Goal: Transaction & Acquisition: Book appointment/travel/reservation

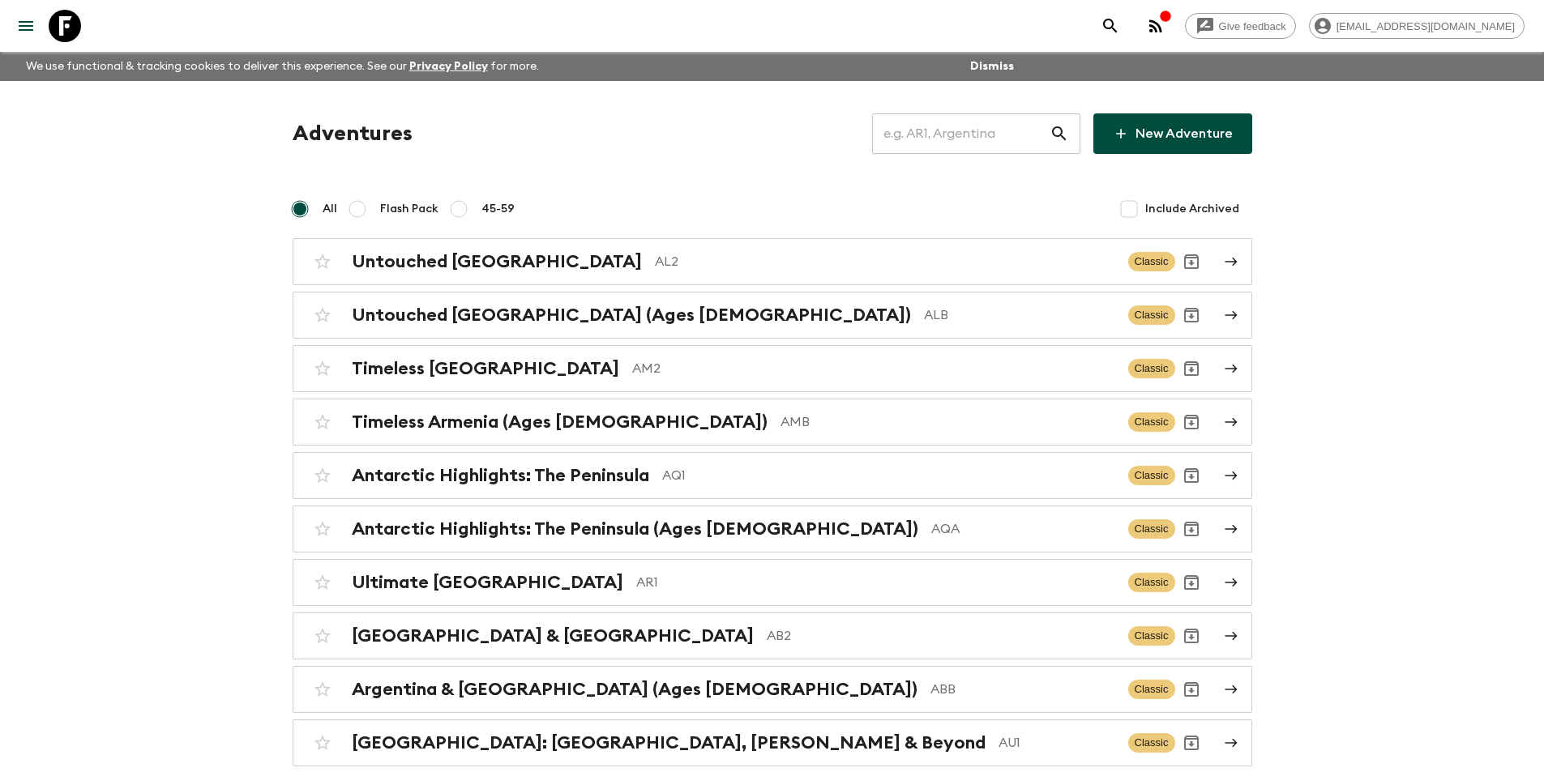
click at [921, 138] on input "text" at bounding box center [960, 133] width 177 height 45
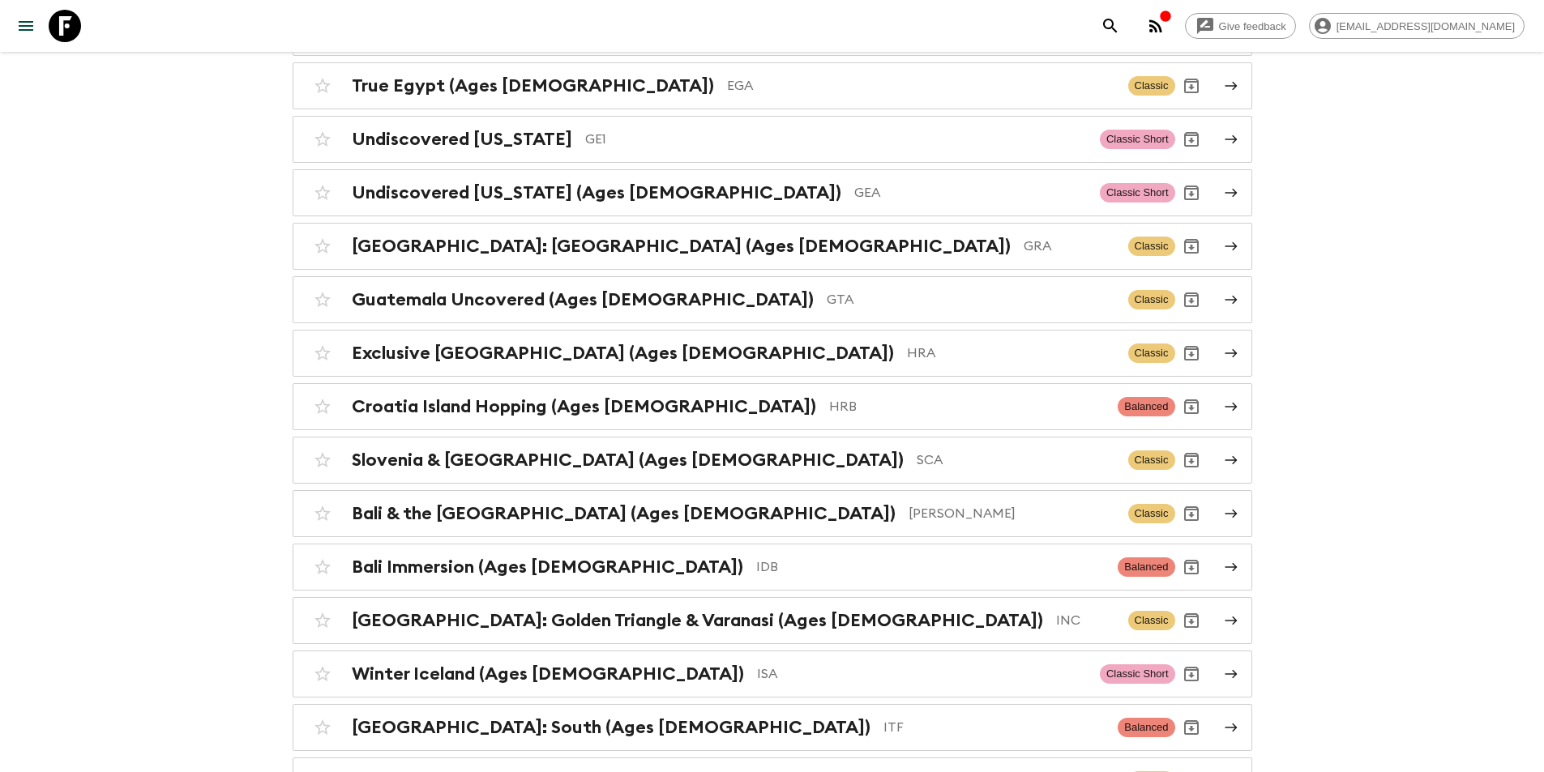
scroll to position [1060, 0]
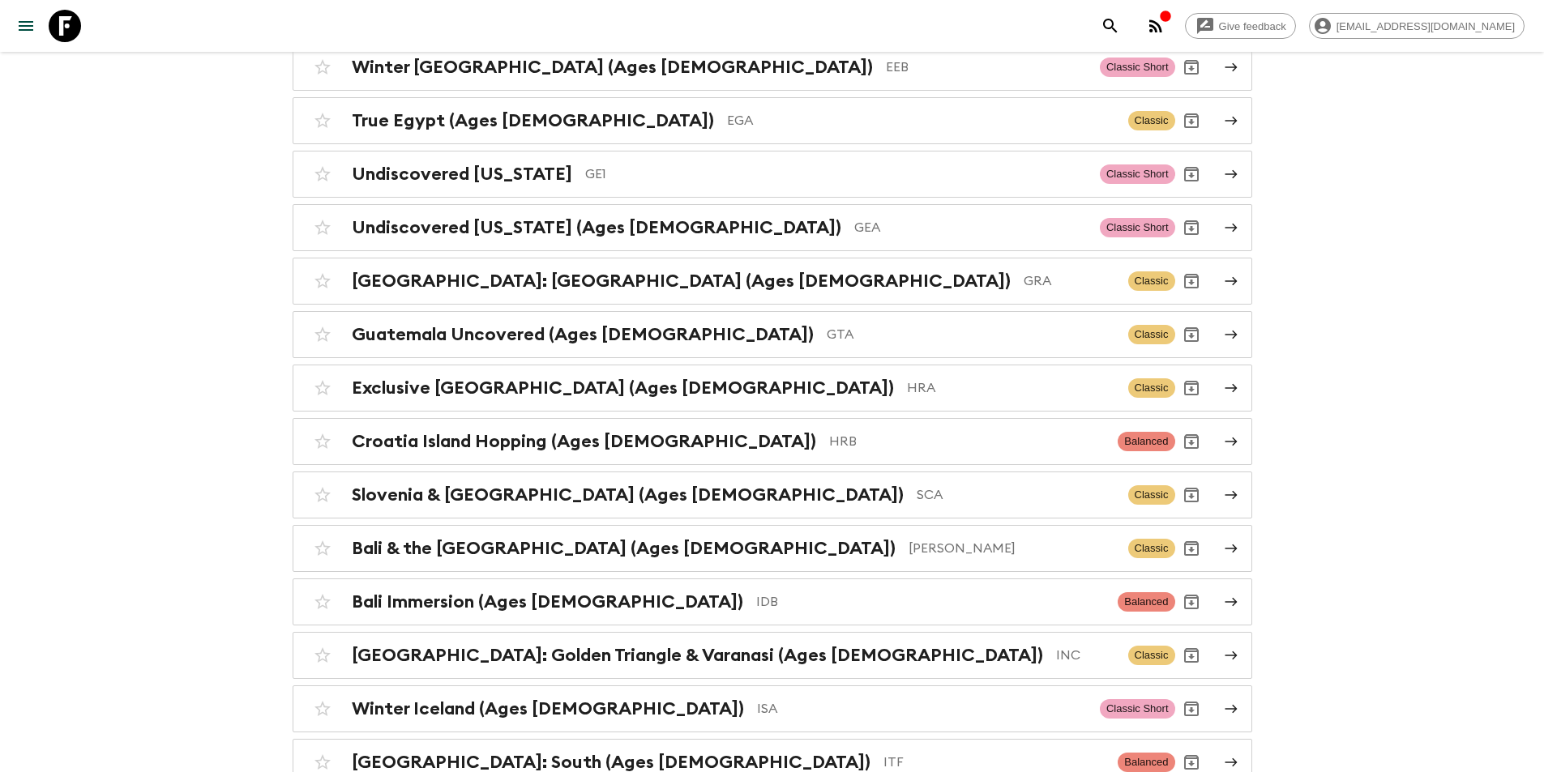
type input "GE"
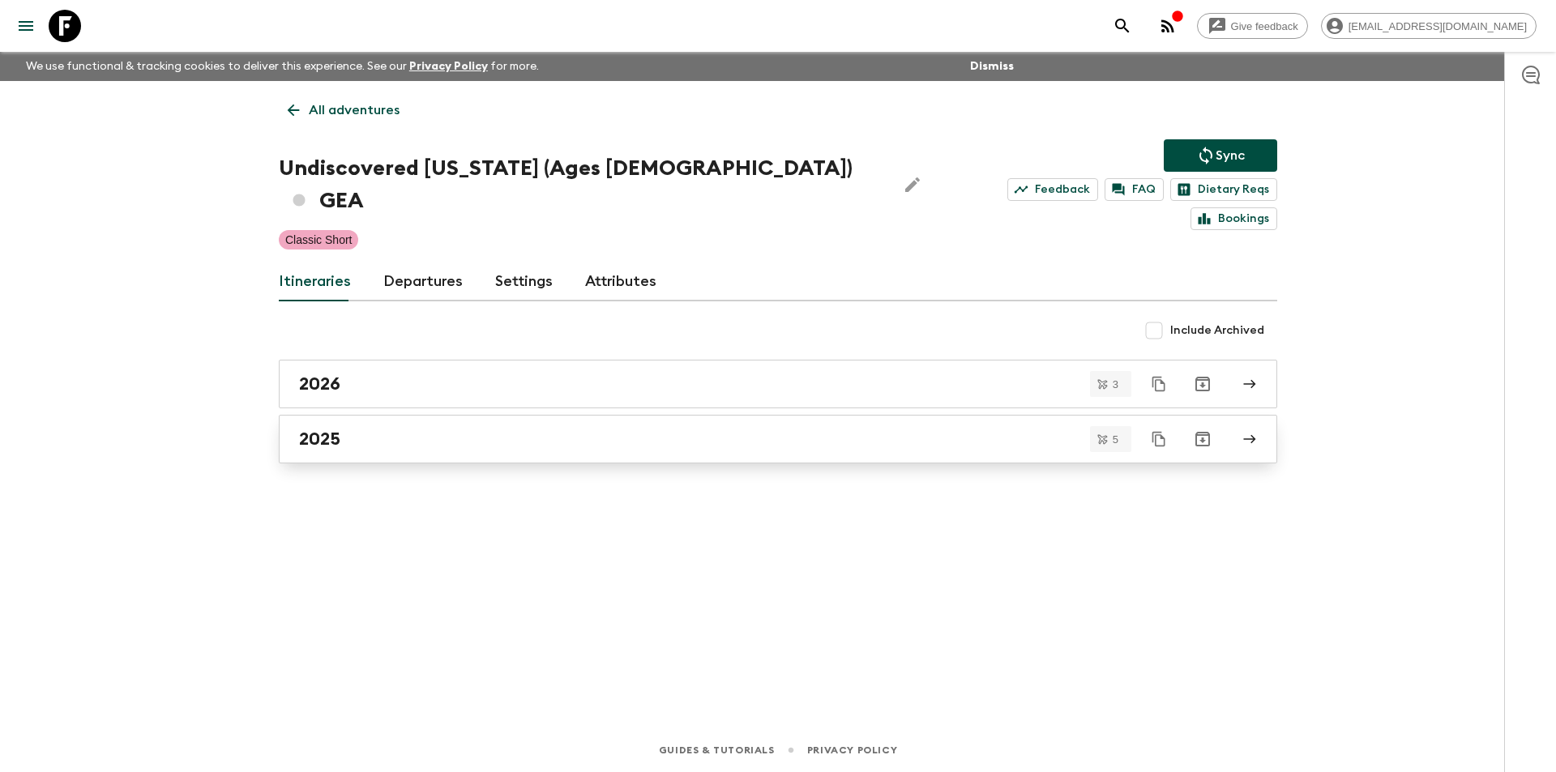
click at [339, 423] on link "2025" at bounding box center [778, 439] width 998 height 49
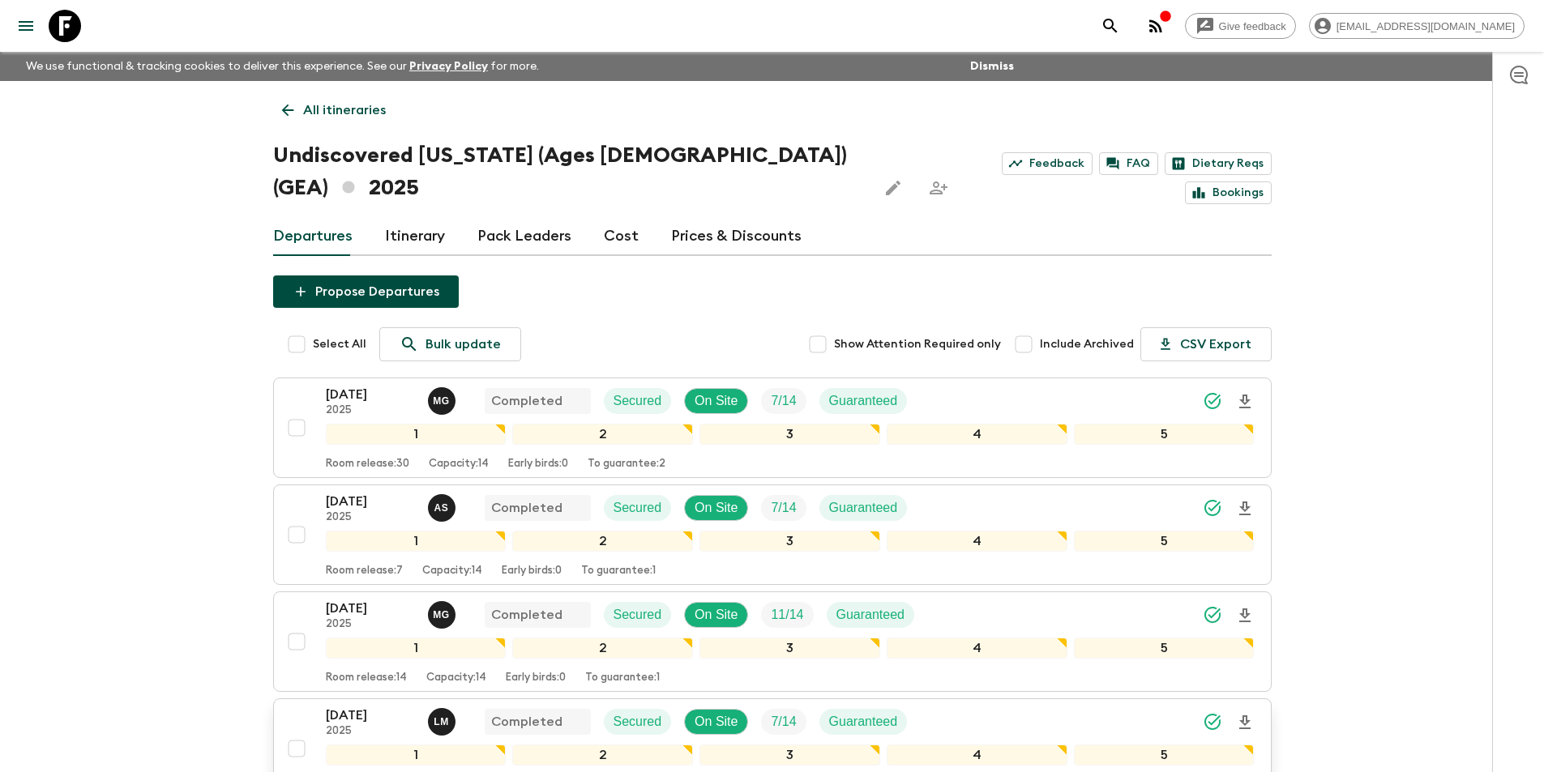
click at [340, 706] on p "[DATE]" at bounding box center [370, 715] width 89 height 19
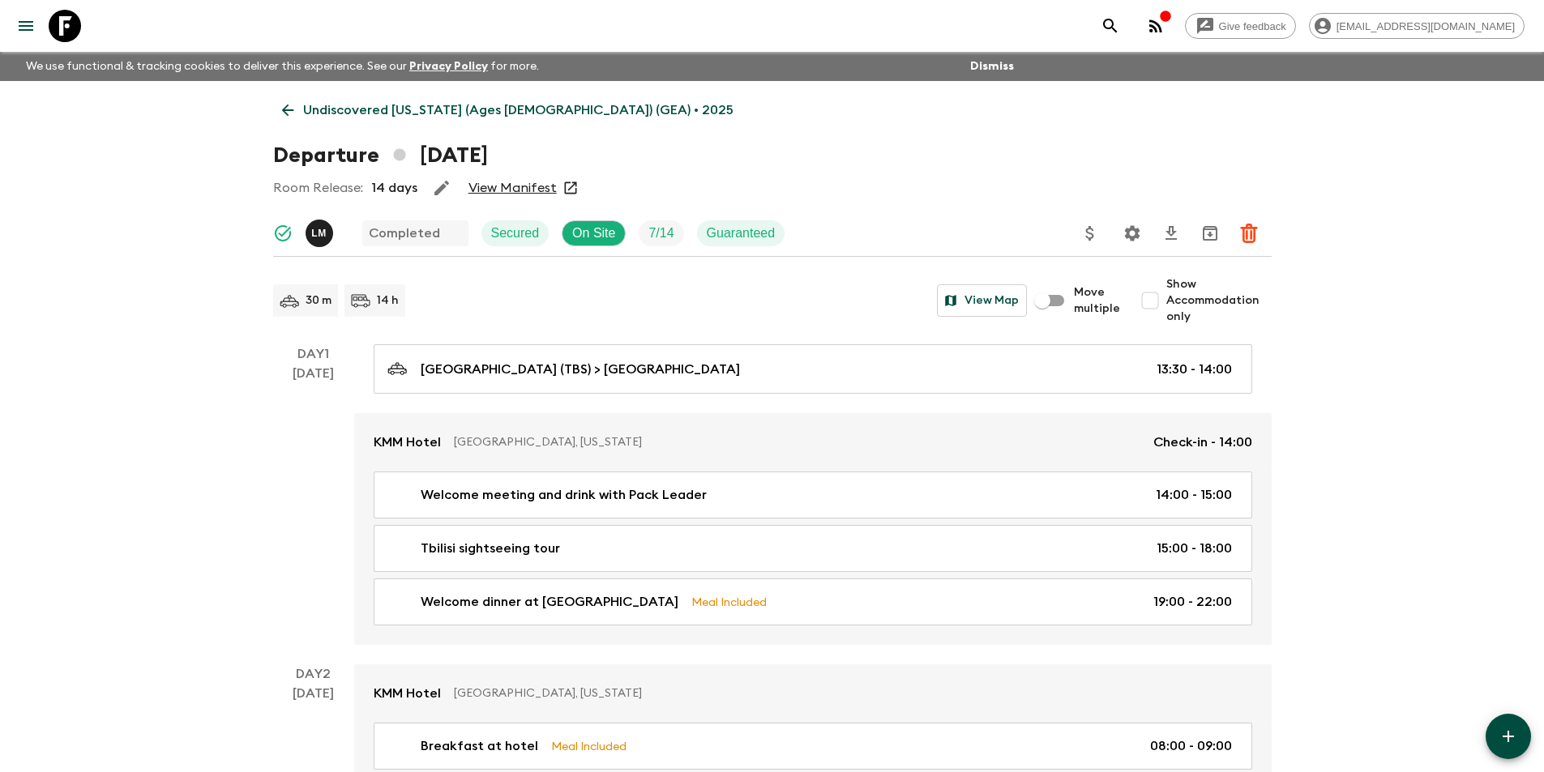
click at [299, 113] on link "Undiscovered [US_STATE] (Ages [DEMOGRAPHIC_DATA]) (GEA) • 2025" at bounding box center [507, 110] width 469 height 32
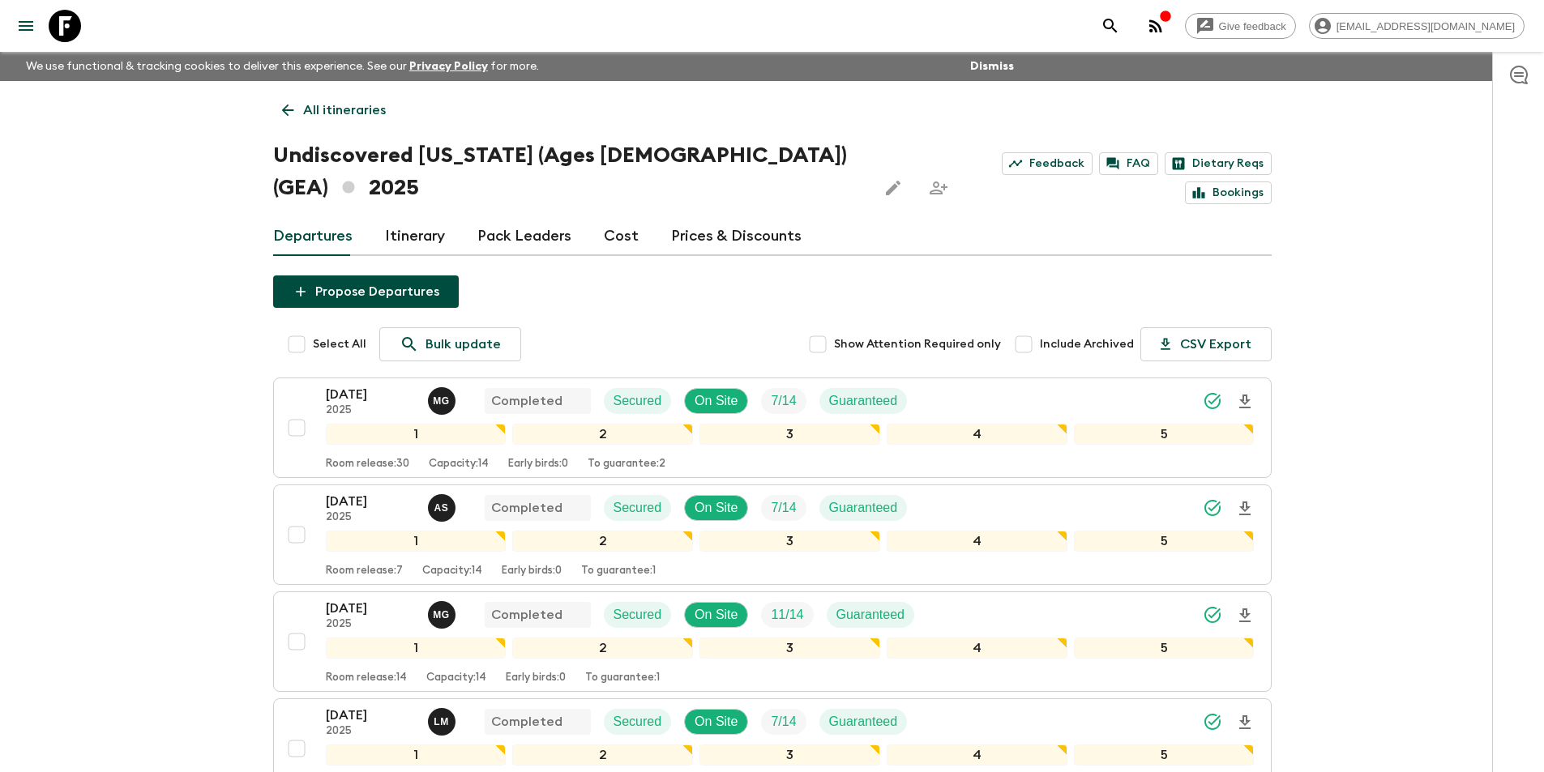
click at [604, 217] on link "Cost" at bounding box center [621, 236] width 35 height 39
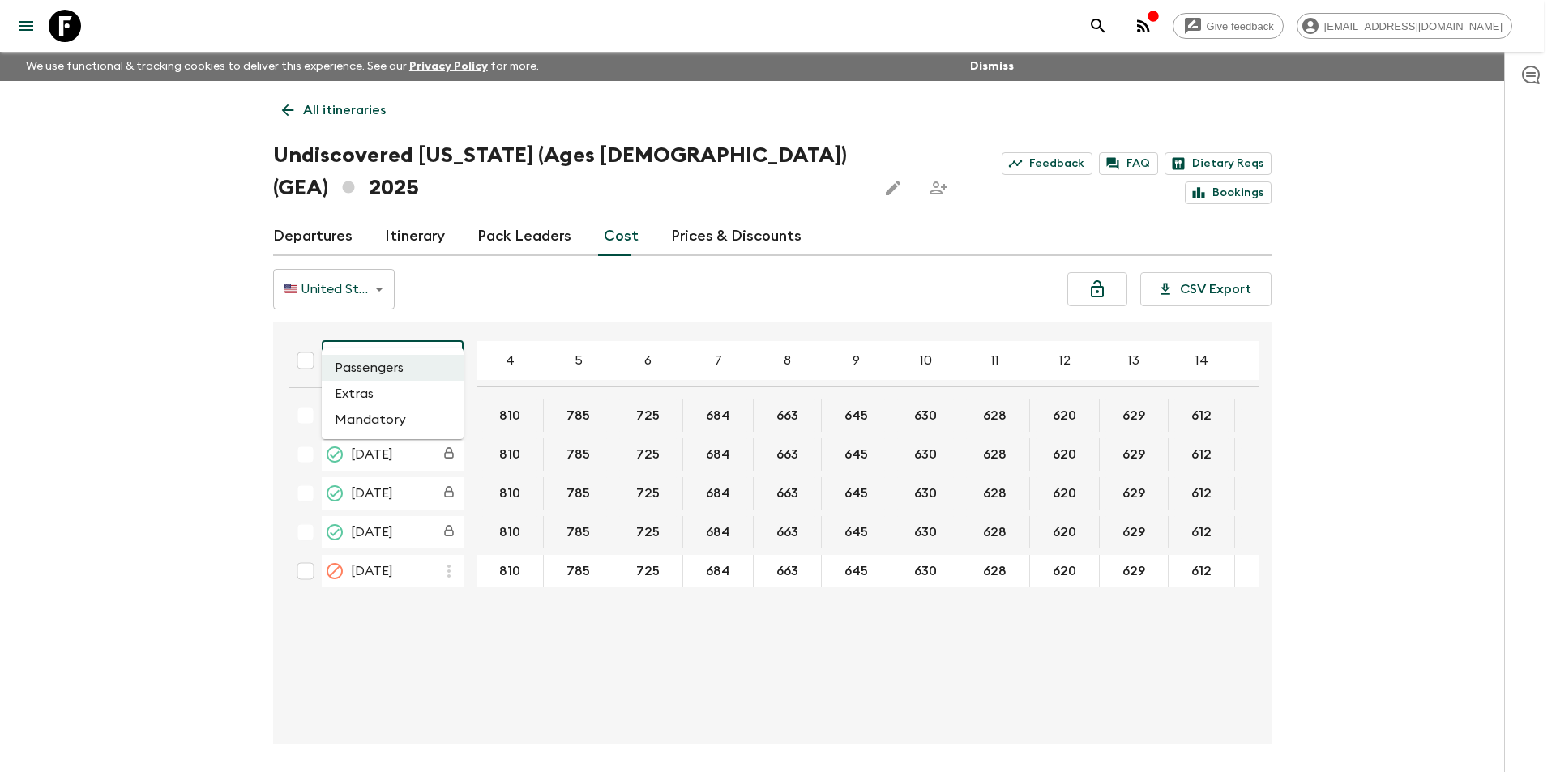
click at [387, 315] on body "Give feedback [EMAIL_ADDRESS][DOMAIN_NAME] We use functional & tracking cookies…" at bounding box center [778, 416] width 1556 height 833
click at [170, 391] on div at bounding box center [778, 386] width 1556 height 772
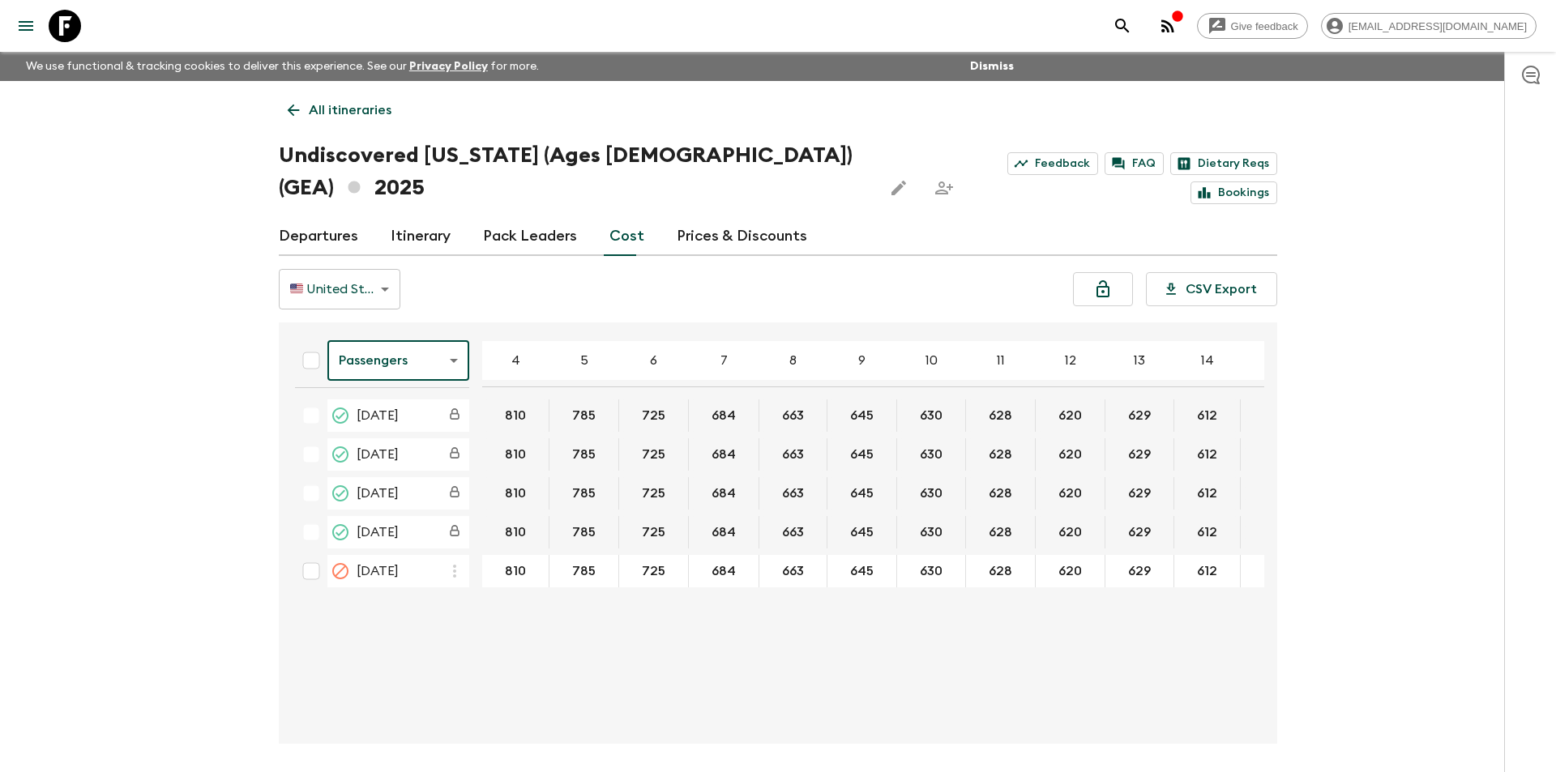
click at [408, 347] on body "Give feedback [EMAIL_ADDRESS][DOMAIN_NAME] We use functional & tracking cookies…" at bounding box center [778, 416] width 1556 height 833
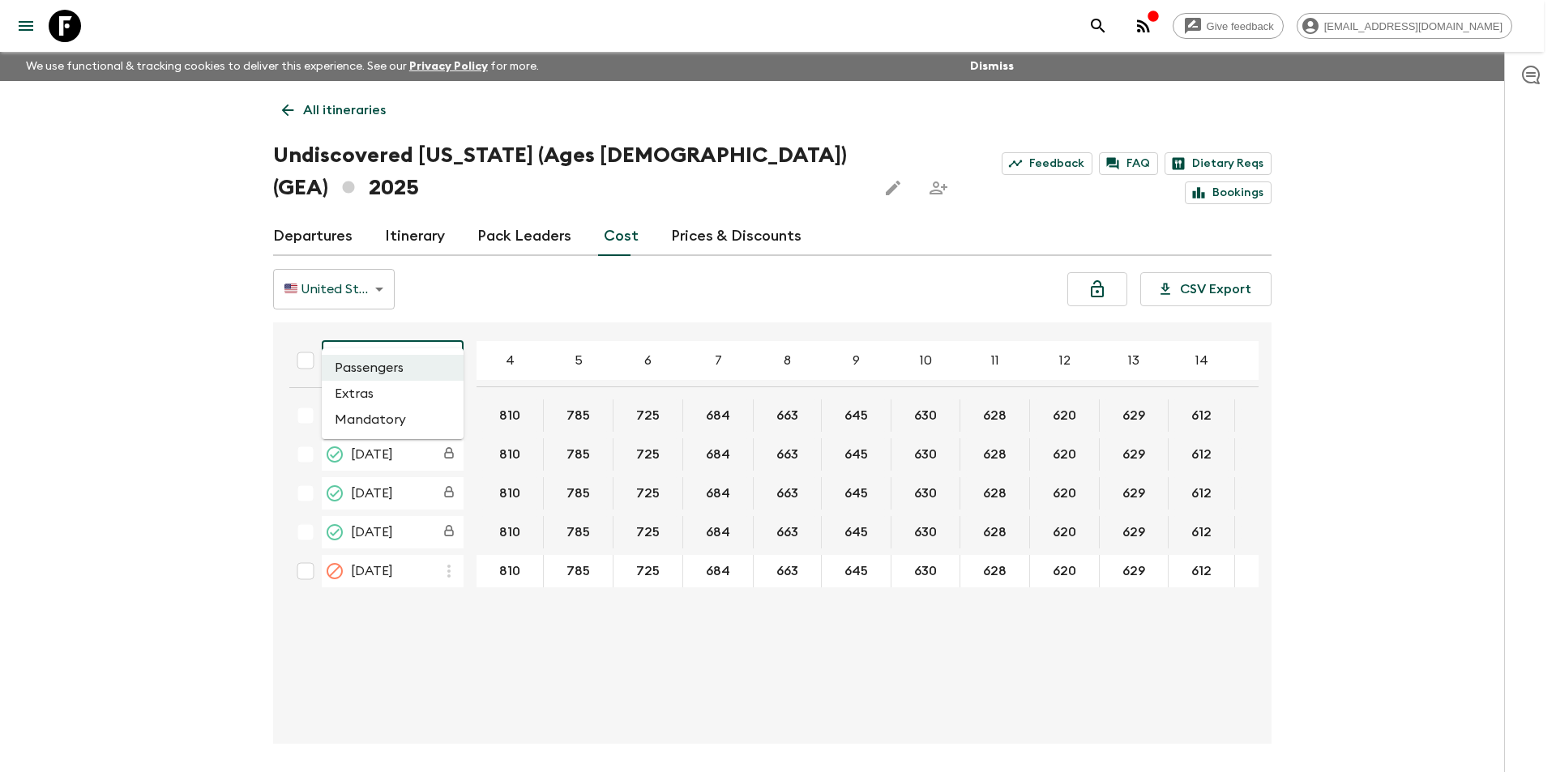
click at [383, 400] on li "Extras" at bounding box center [393, 394] width 142 height 26
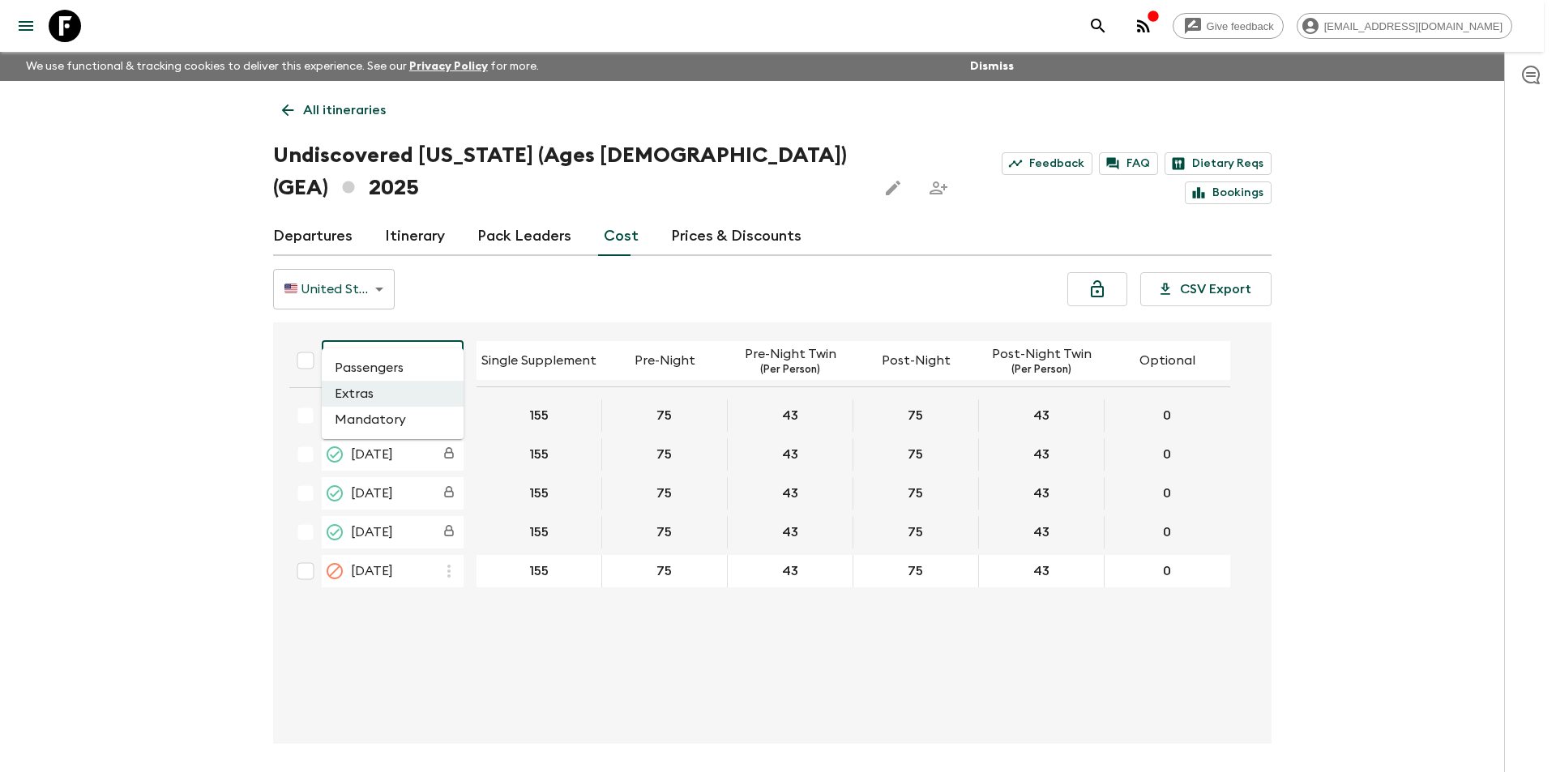
click at [438, 338] on body "Give feedback [EMAIL_ADDRESS][DOMAIN_NAME] We use functional & tracking cookies…" at bounding box center [778, 416] width 1556 height 833
click at [429, 419] on li "Mandatory" at bounding box center [393, 420] width 142 height 26
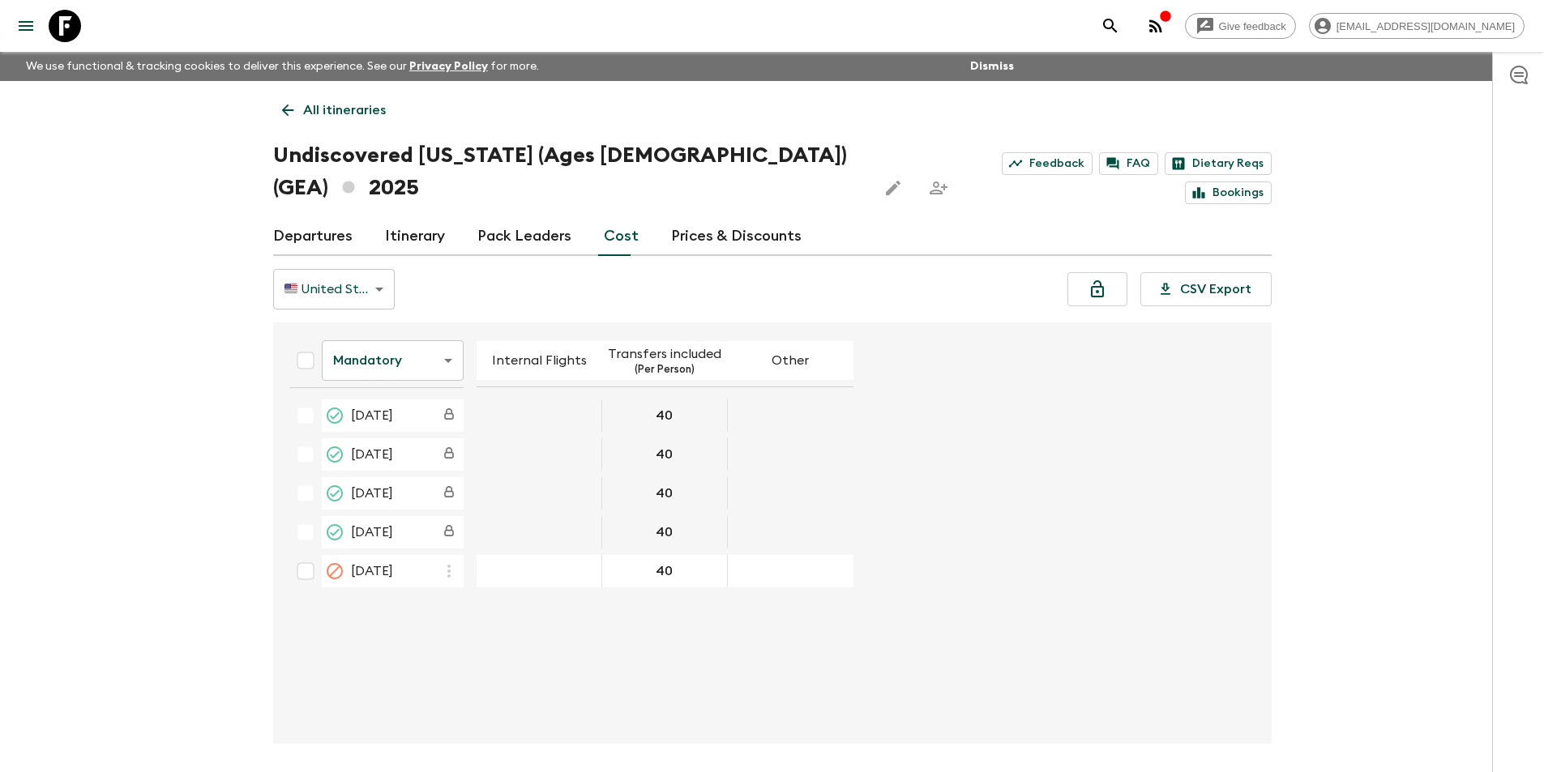
click at [387, 334] on body "Give feedback [EMAIL_ADDRESS][DOMAIN_NAME] We use functional & tracking cookies…" at bounding box center [772, 416] width 1544 height 833
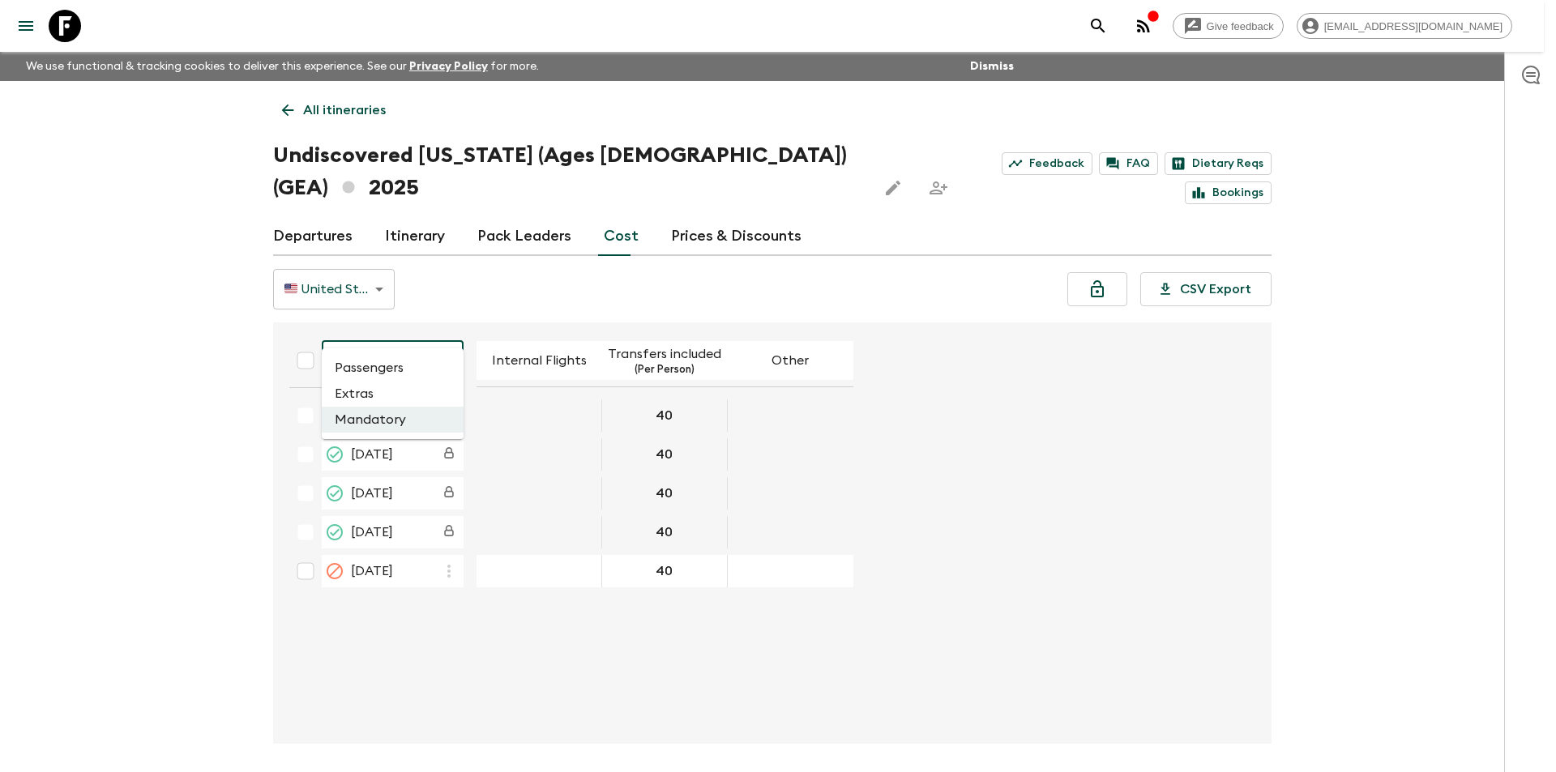
click at [388, 397] on li "Extras" at bounding box center [393, 394] width 142 height 26
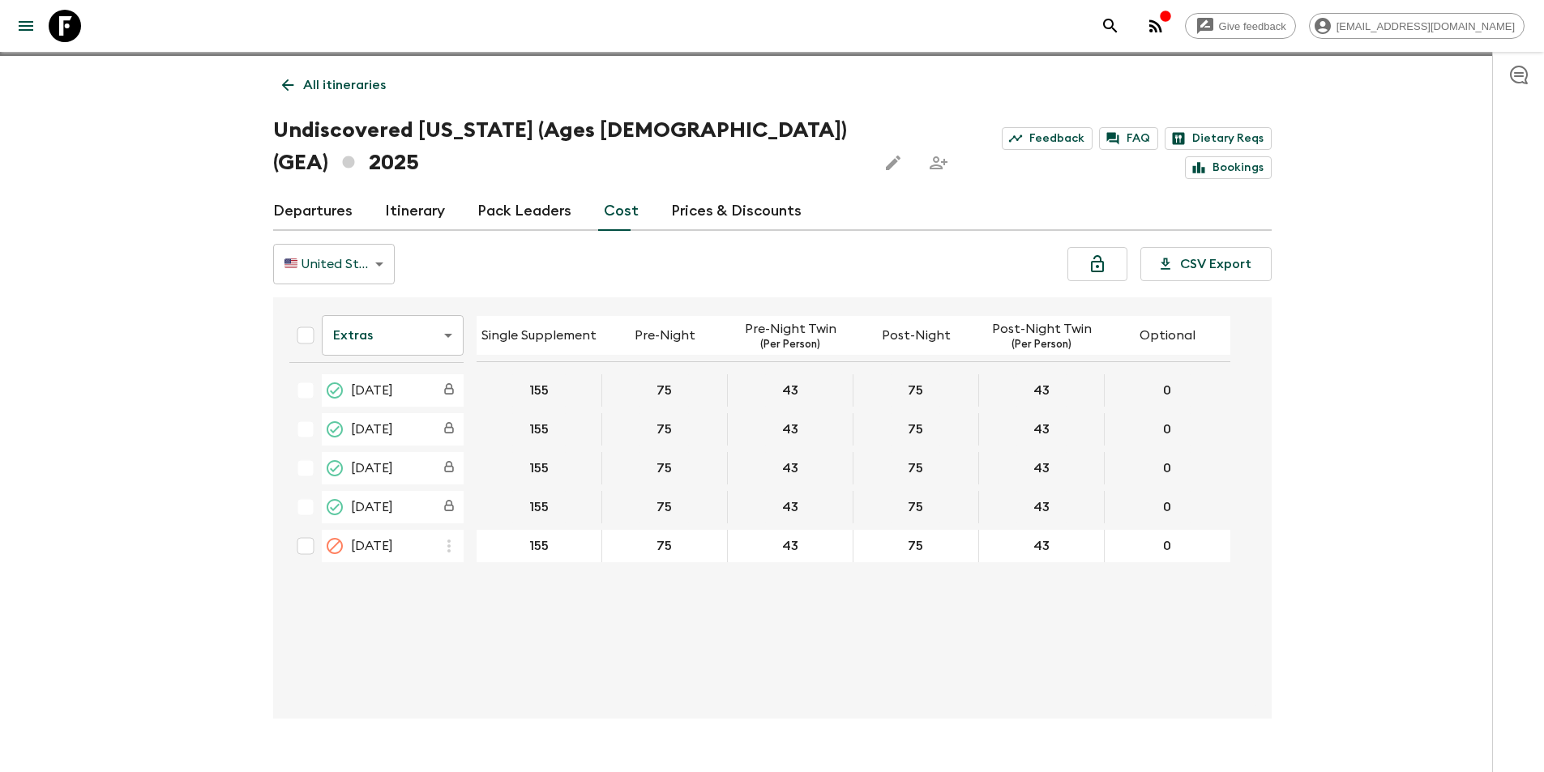
scroll to position [28, 0]
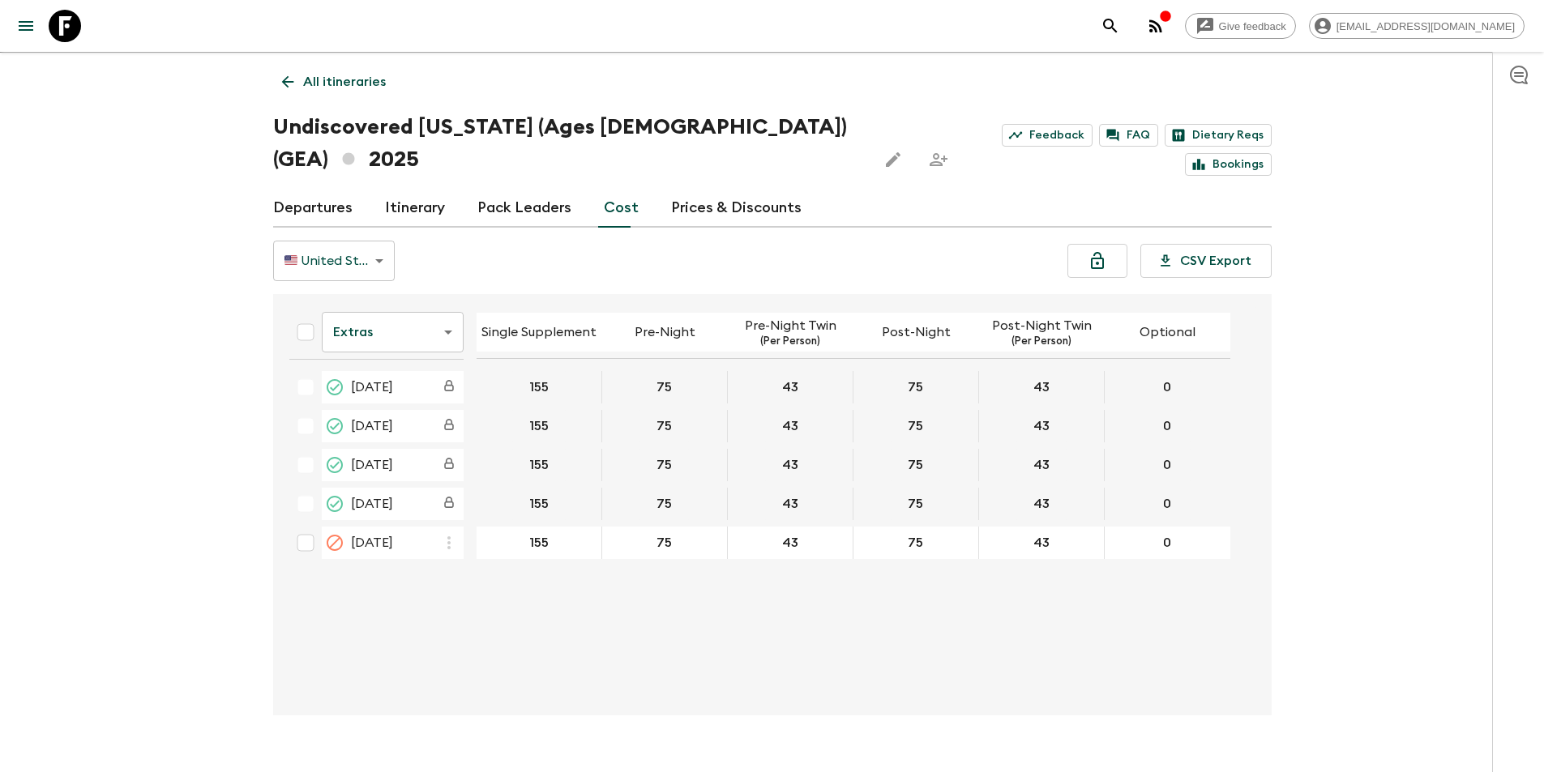
click at [414, 314] on body "Give feedback [EMAIL_ADDRESS][DOMAIN_NAME] We use functional & tracking cookies…" at bounding box center [772, 388] width 1544 height 833
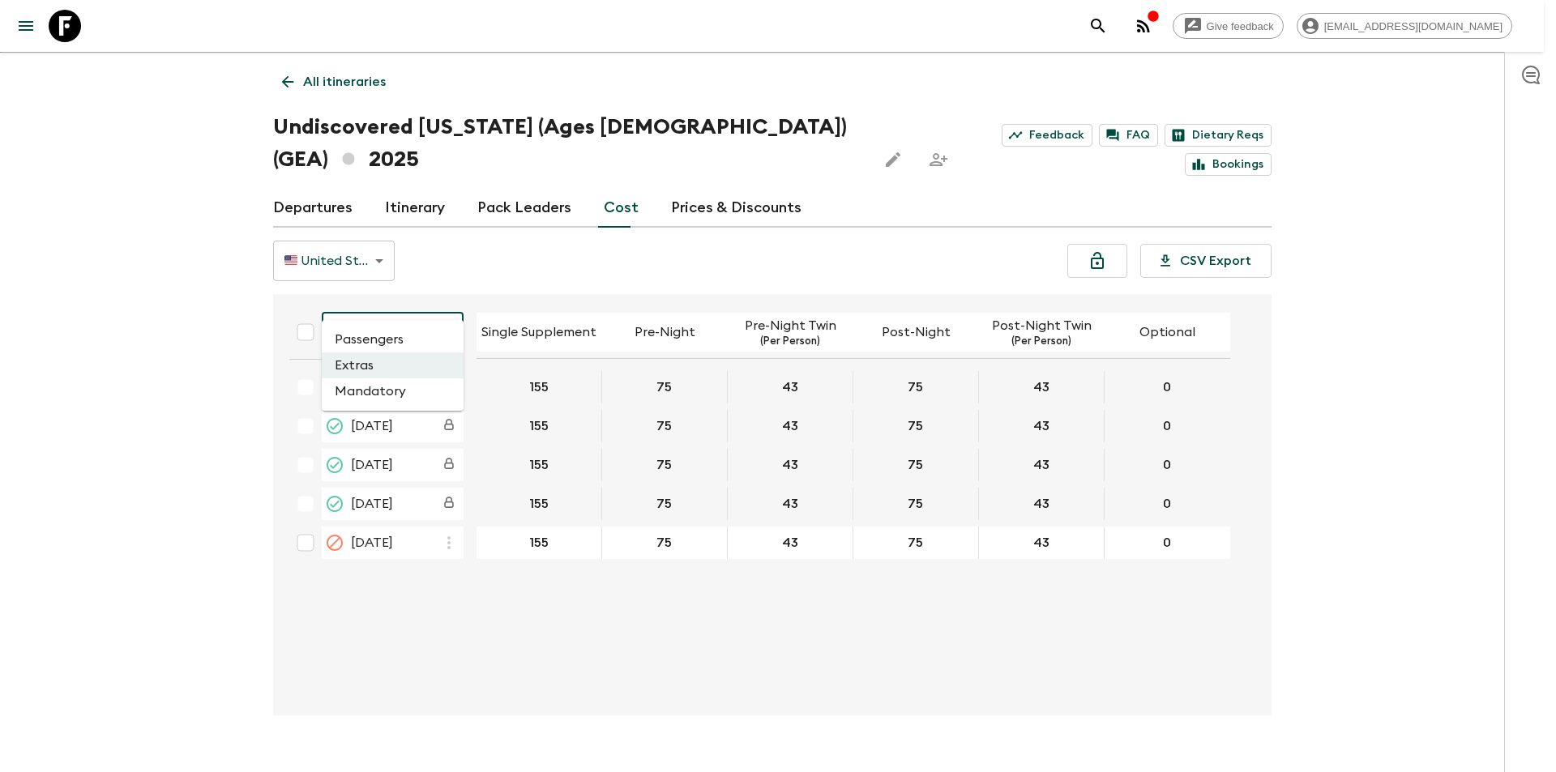
click at [409, 332] on li "Passengers" at bounding box center [393, 340] width 142 height 26
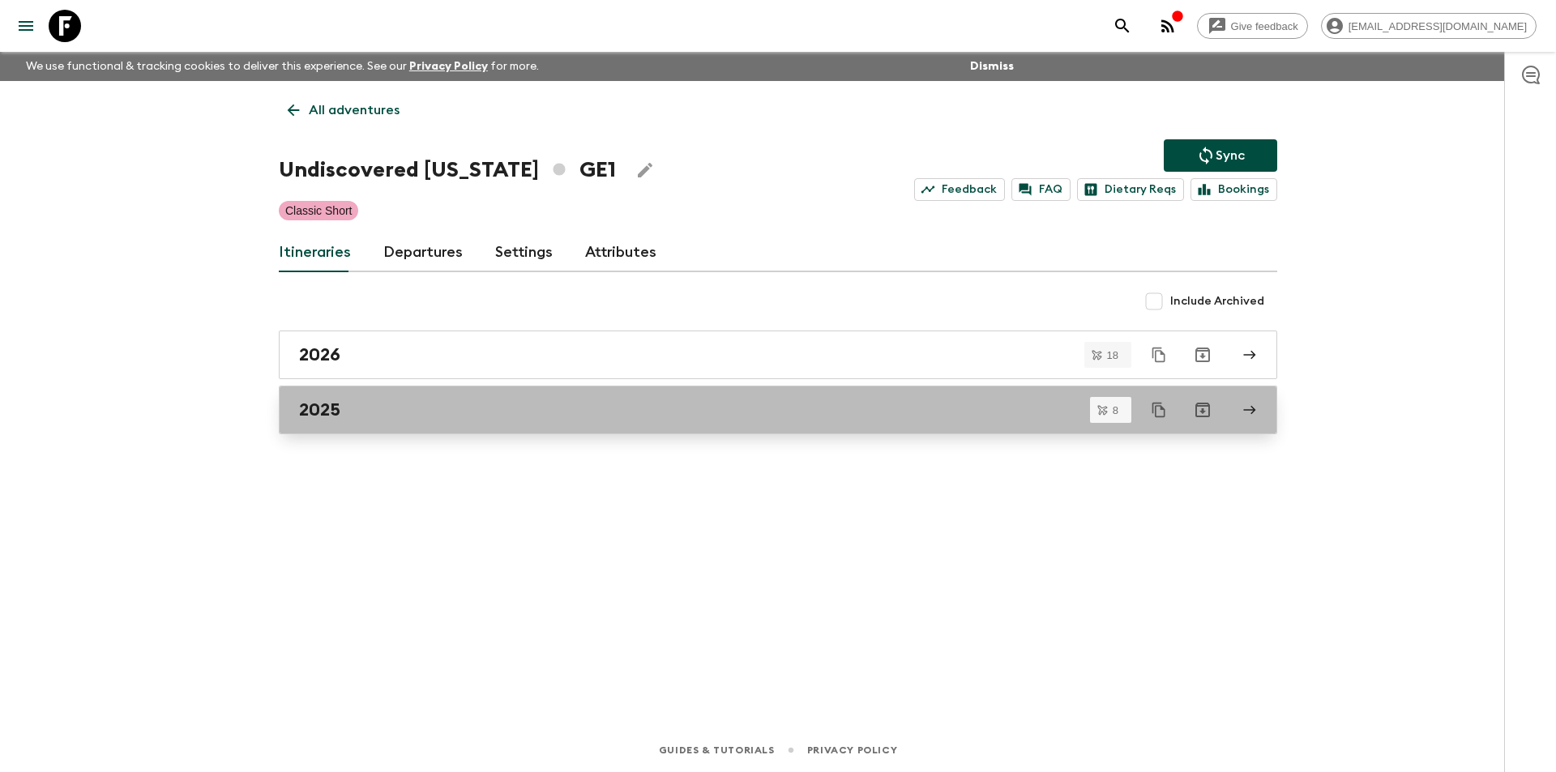
click at [536, 410] on div "2025" at bounding box center [762, 410] width 927 height 21
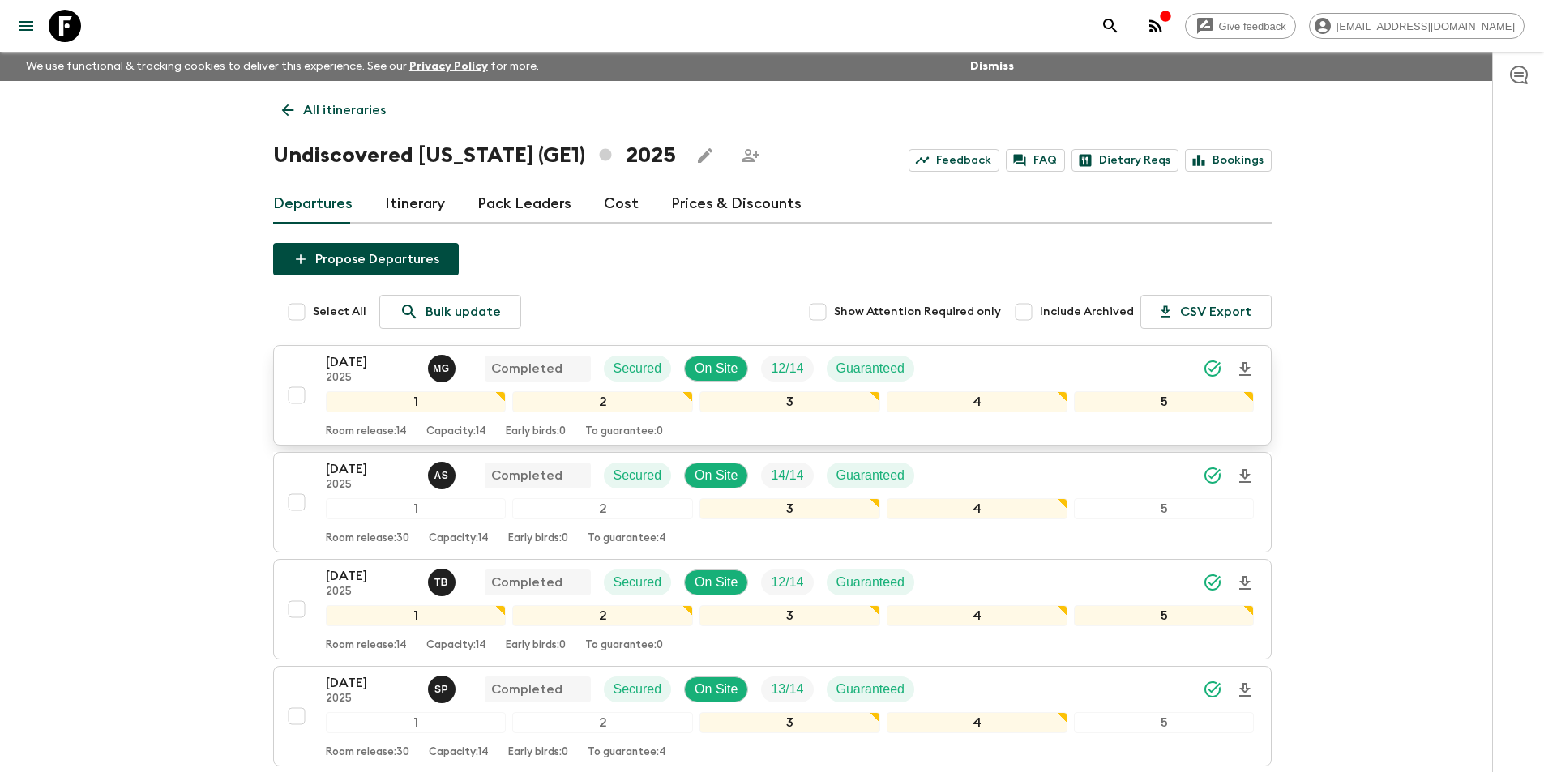
scroll to position [570, 0]
